Goal: Information Seeking & Learning: Learn about a topic

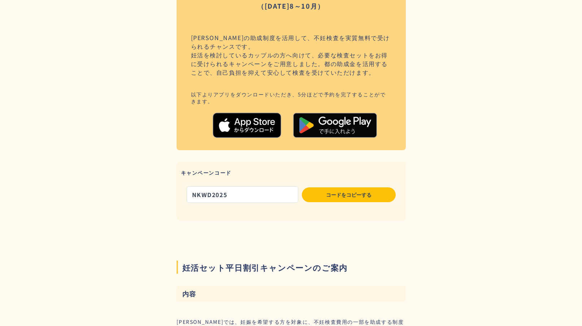
scroll to position [295, 0]
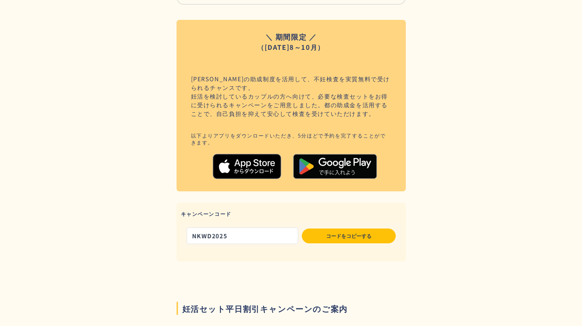
click at [277, 164] on img at bounding box center [247, 166] width 69 height 33
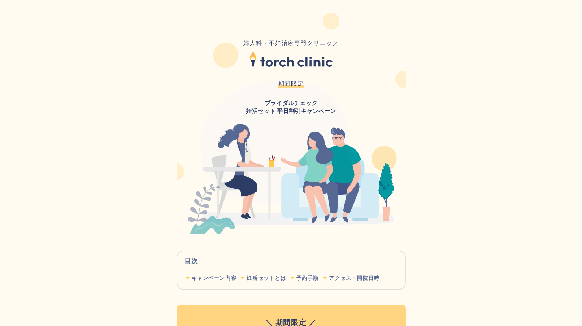
scroll to position [213, 0]
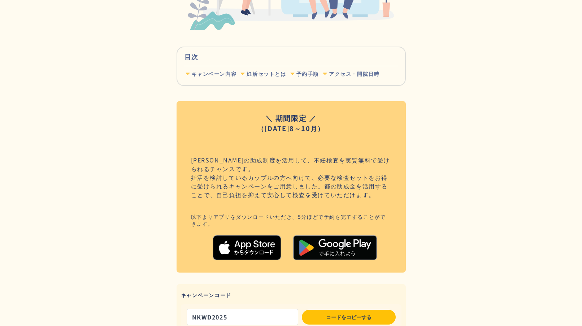
click at [216, 77] on div "キャンペーン内容" at bounding box center [214, 73] width 45 height 7
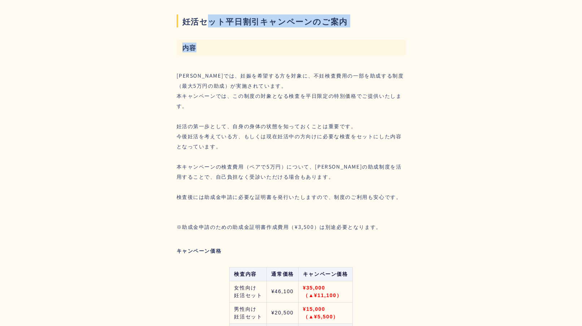
drag, startPoint x: 206, startPoint y: 22, endPoint x: 270, endPoint y: 57, distance: 72.7
click at [270, 57] on section "妊活セット平日割引キャンペーンのご案内 内容 [PERSON_NAME]では、妊娠を希望する方を対象に、不妊検査費用の一部を助成する制度（最大5万円の助成）が…" at bounding box center [291, 261] width 229 height 522
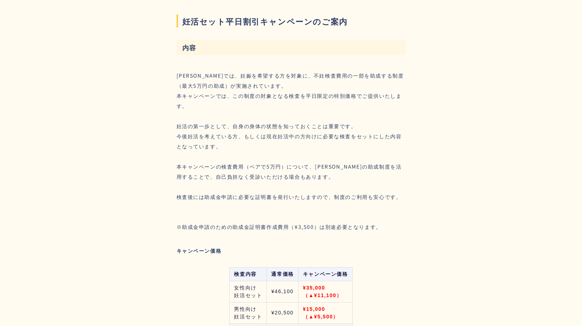
click at [268, 91] on div "[PERSON_NAME]では、妊娠を希望する方を対象に、不妊検査費用の一部を助成する制度（最大5万円の助成）が実施されています。 本キャンペーンでは、この制…" at bounding box center [291, 135] width 229 height 131
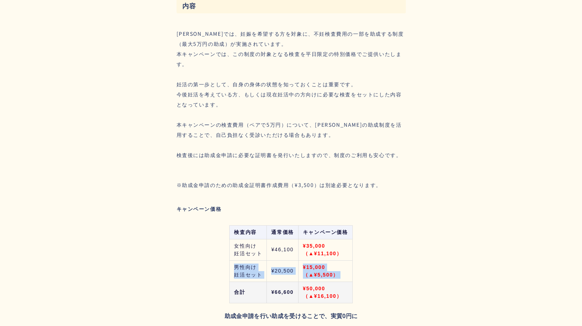
drag, startPoint x: 235, startPoint y: 268, endPoint x: 263, endPoint y: 285, distance: 32.4
click at [263, 285] on tbody "女性向け 妊活セット ¥46,100 ¥35,000 （▲¥11,100） 男性向け 妊活セット ¥20,500 ¥15,000 （▲¥5,500） 合計 ¥…" at bounding box center [291, 271] width 123 height 64
click at [215, 258] on div "内容 [PERSON_NAME]では、妊娠を希望する方を対象に、不妊検査費用の一部を助成する制度（最大5万円の助成）が実施されています。 本キャンペーンでは、…" at bounding box center [291, 147] width 229 height 311
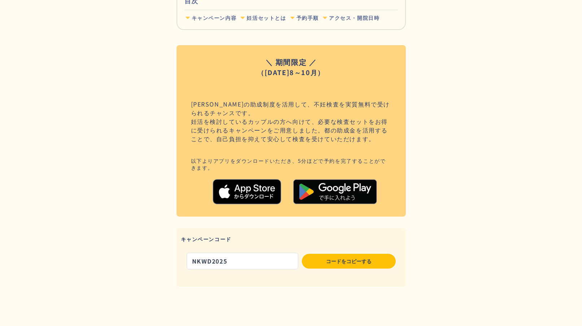
scroll to position [279, 0]
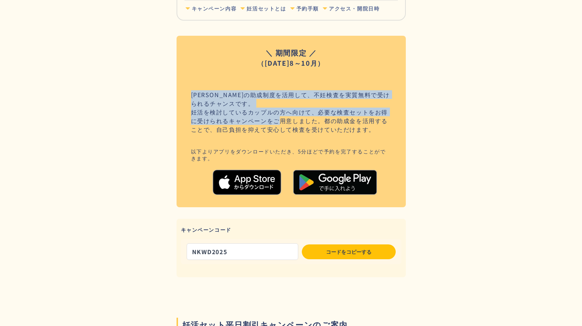
drag, startPoint x: 251, startPoint y: 89, endPoint x: 276, endPoint y: 122, distance: 41.0
click at [276, 122] on div "＼ 期間限定 ／ （[DATE]8～10月） [PERSON_NAME]の助成制度を活用して、不妊検査を実質無料で受けられるチャンスです。 妊活を検討している…" at bounding box center [291, 122] width 229 height 172
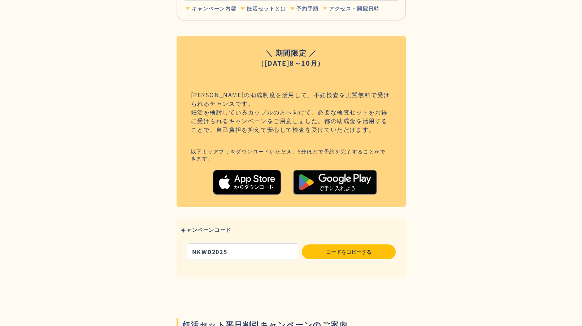
click at [344, 135] on div "＼ 期間限定 ／ （[DATE]8～10月） [PERSON_NAME]の助成制度を活用して、不妊検査を実質無料で受けられるチャンスです。 妊活を検討している…" at bounding box center [291, 122] width 229 height 172
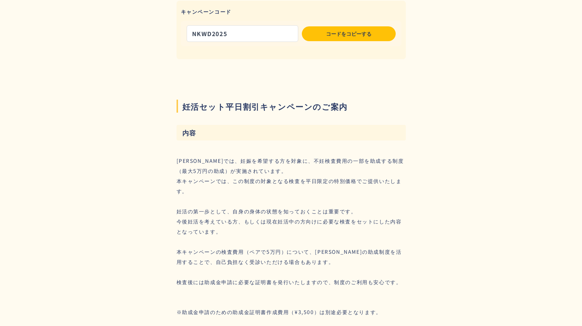
scroll to position [563, 0]
